Goal: Find contact information: Find contact information

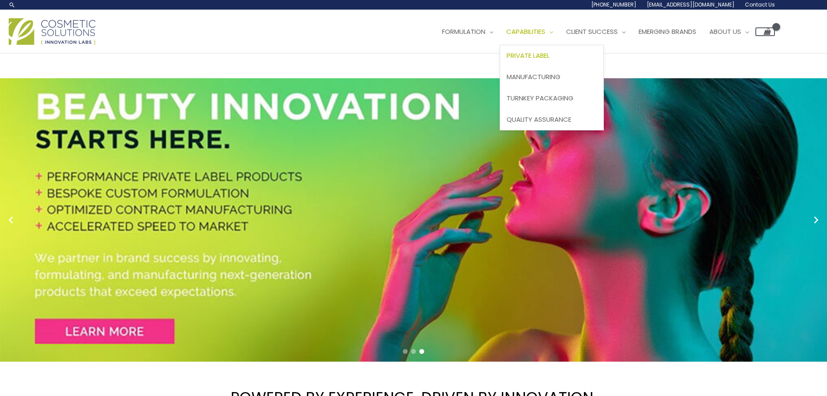
click at [554, 50] on link "Private Label" at bounding box center [551, 55] width 103 height 21
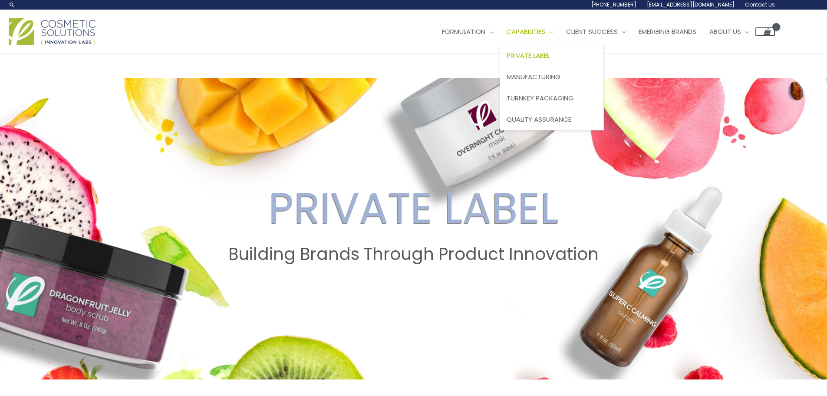
click at [547, 53] on span "Private Label" at bounding box center [528, 55] width 43 height 9
click at [561, 99] on span "Turnkey Packaging" at bounding box center [540, 97] width 67 height 9
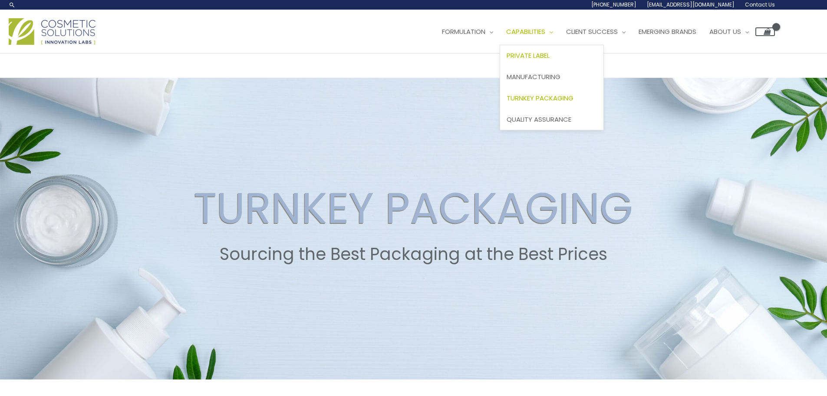
click at [550, 54] on span "Private Label" at bounding box center [528, 55] width 43 height 9
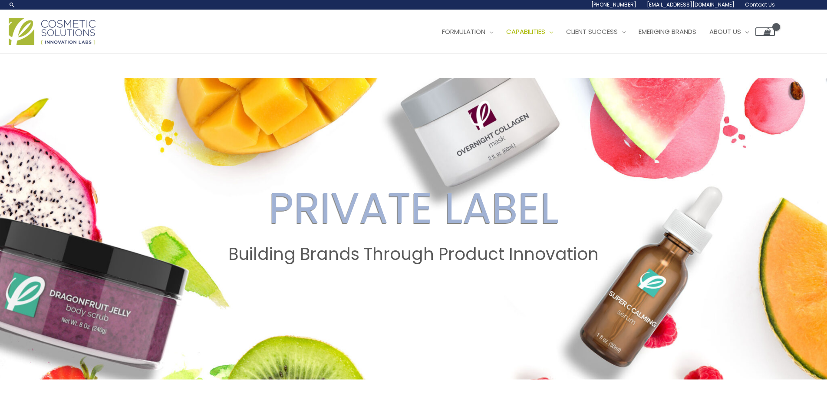
click at [760, 5] on span "Contact Us" at bounding box center [760, 4] width 30 height 7
